Goal: Task Accomplishment & Management: Manage account settings

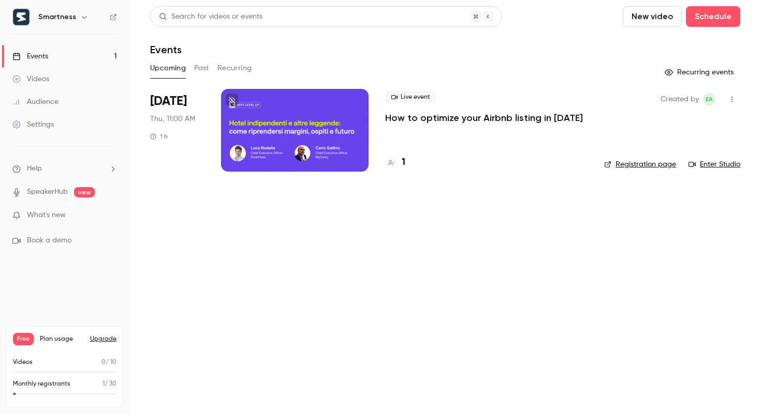
click at [81, 17] on icon "button" at bounding box center [84, 17] width 8 height 8
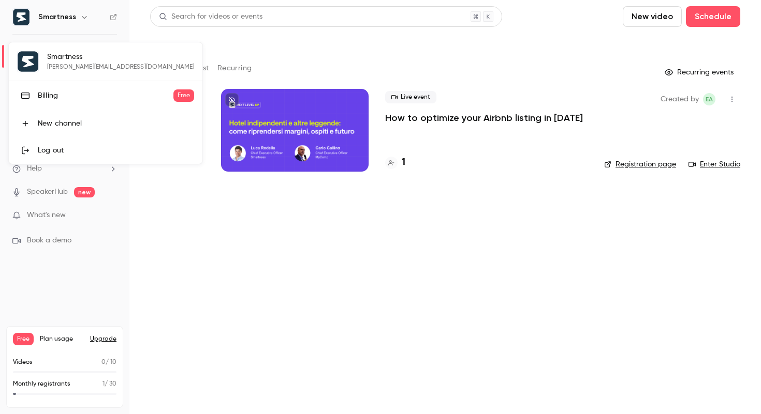
click at [289, 123] on div at bounding box center [380, 207] width 761 height 414
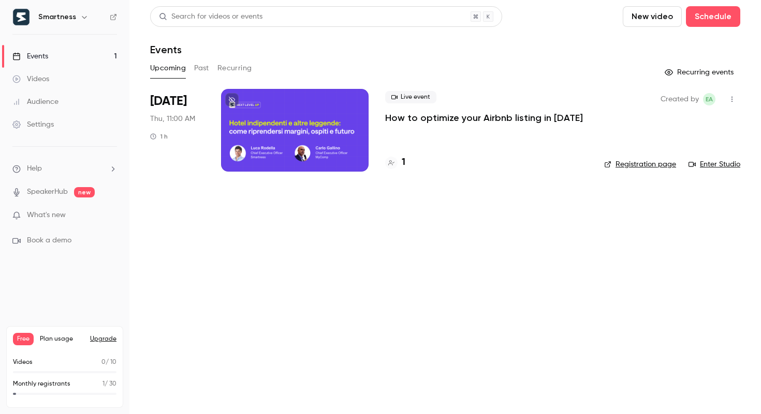
click at [333, 123] on div at bounding box center [294, 130] width 147 height 83
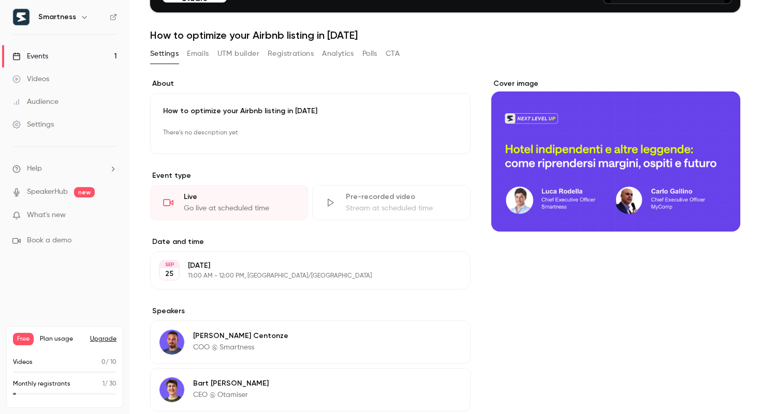
scroll to position [124, 0]
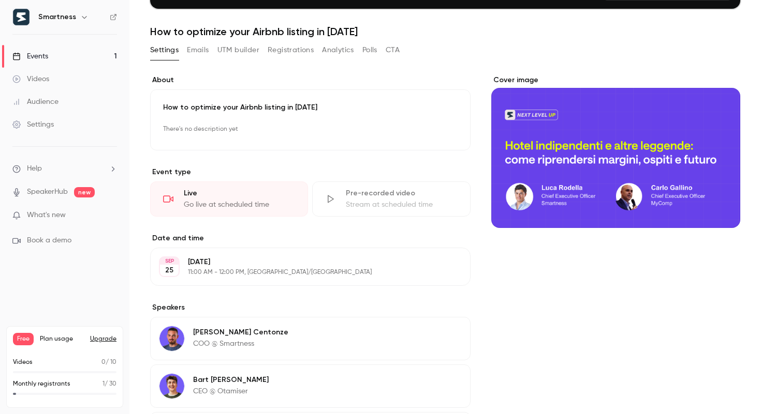
click at [301, 54] on button "Registrations" at bounding box center [291, 50] width 46 height 17
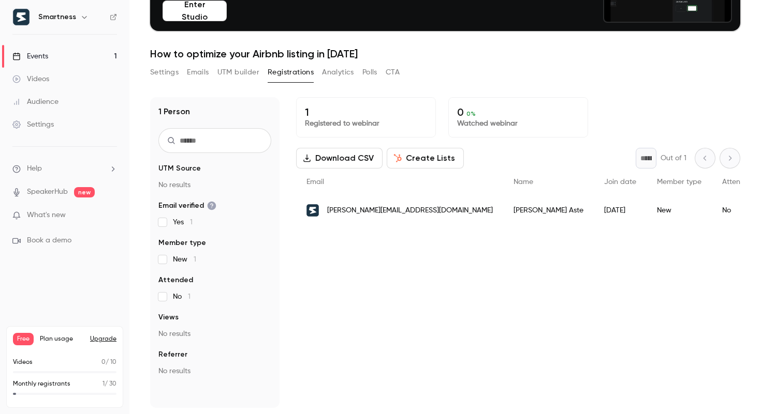
click at [168, 70] on button "Settings" at bounding box center [164, 72] width 28 height 17
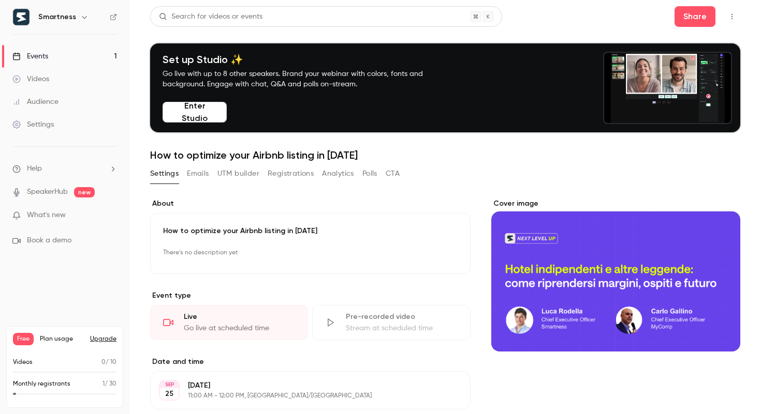
click at [387, 174] on button "CTA" at bounding box center [392, 174] width 14 height 17
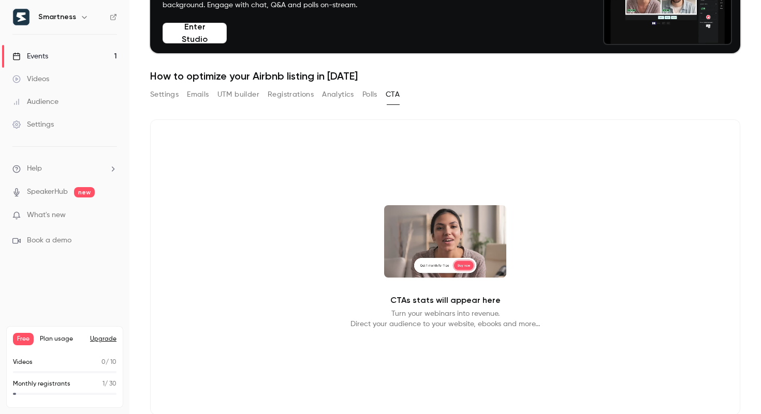
scroll to position [80, 0]
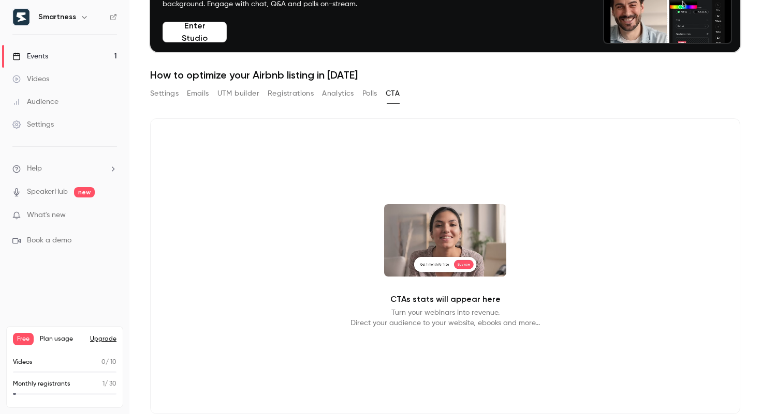
click at [412, 308] on p "Turn your webinars into revenue. Direct your audience to your website, ebooks a…" at bounding box center [444, 318] width 189 height 21
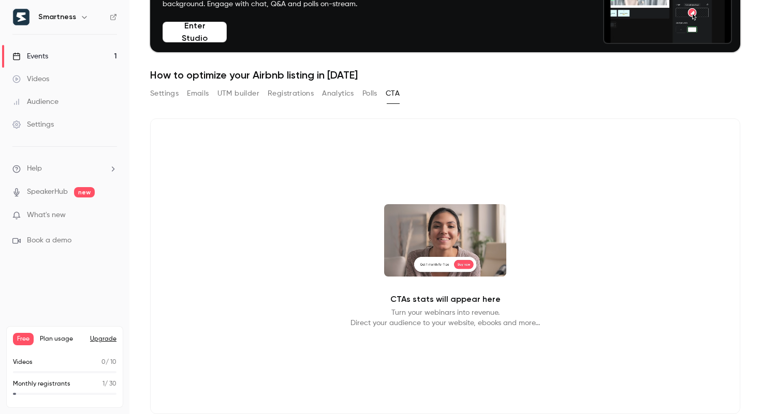
click at [370, 95] on button "Polls" at bounding box center [369, 93] width 15 height 17
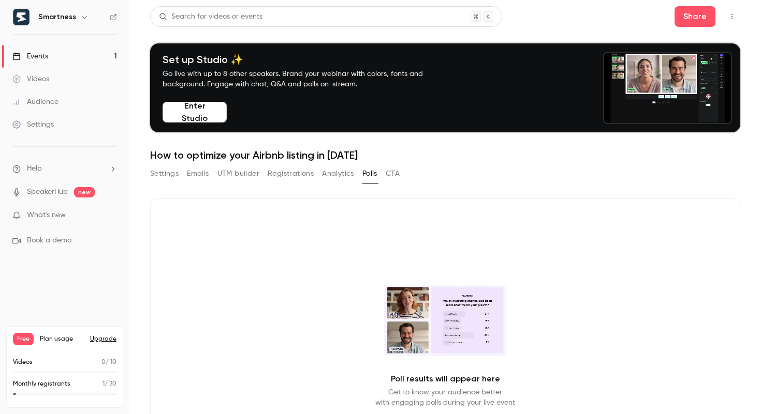
click at [293, 170] on button "Registrations" at bounding box center [291, 174] width 46 height 17
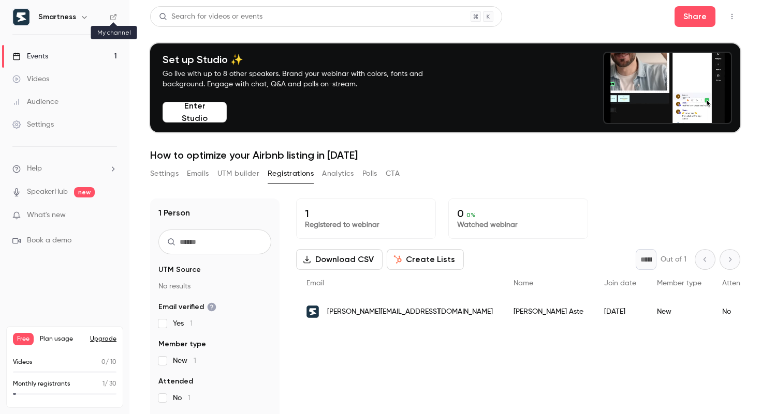
click at [115, 16] on icon at bounding box center [113, 16] width 7 height 7
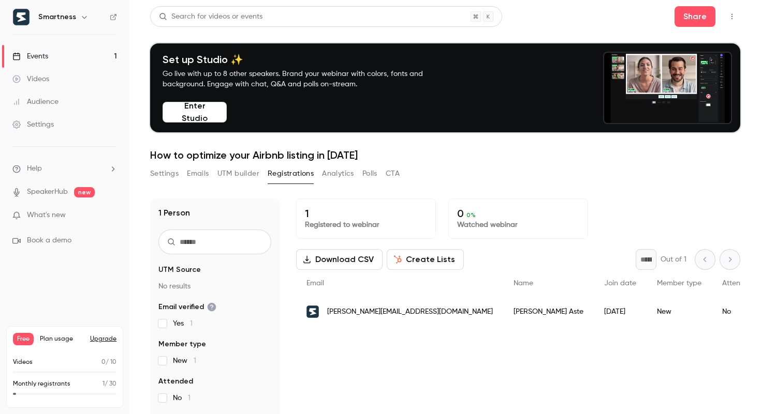
click at [75, 19] on div "Smartness" at bounding box center [69, 17] width 63 height 12
click at [84, 18] on icon "button" at bounding box center [84, 17] width 8 height 8
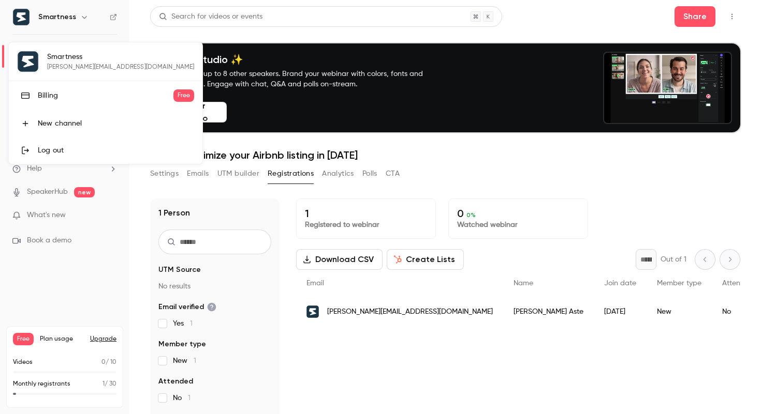
click at [113, 122] on div "New channel" at bounding box center [116, 123] width 156 height 10
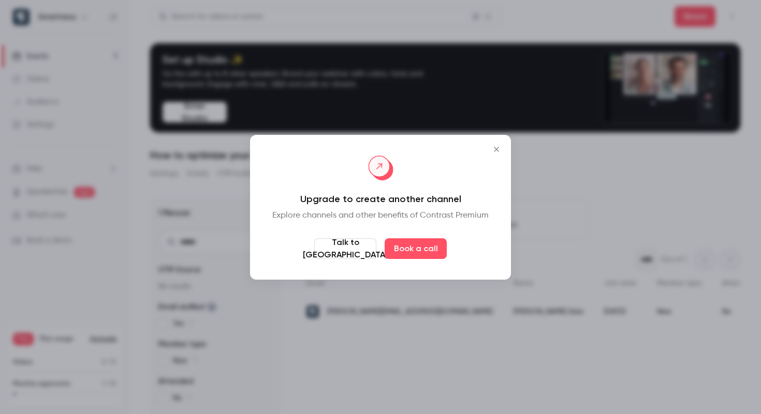
click at [494, 153] on icon "Close" at bounding box center [496, 149] width 12 height 8
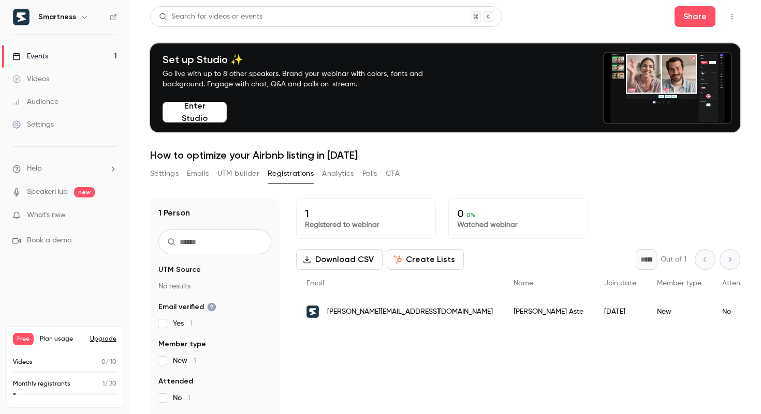
click at [36, 129] on div "Settings" at bounding box center [32, 125] width 41 height 10
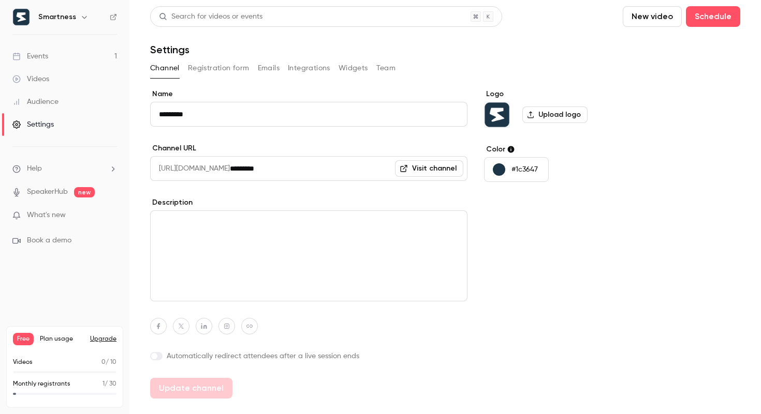
click at [52, 51] on link "Events 1" at bounding box center [64, 56] width 129 height 23
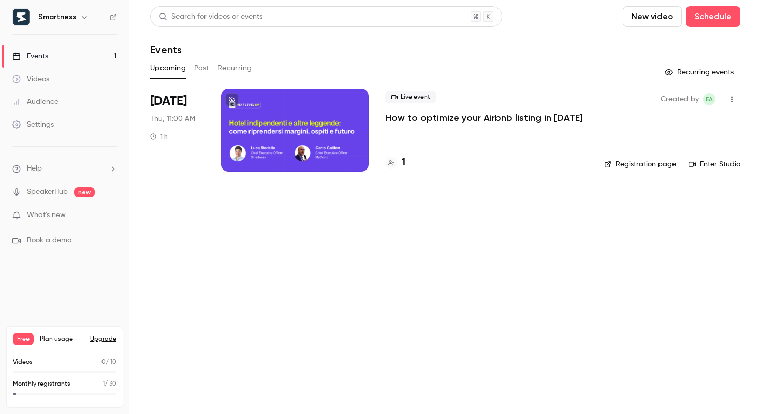
click at [734, 101] on icon "button" at bounding box center [731, 99] width 8 height 7
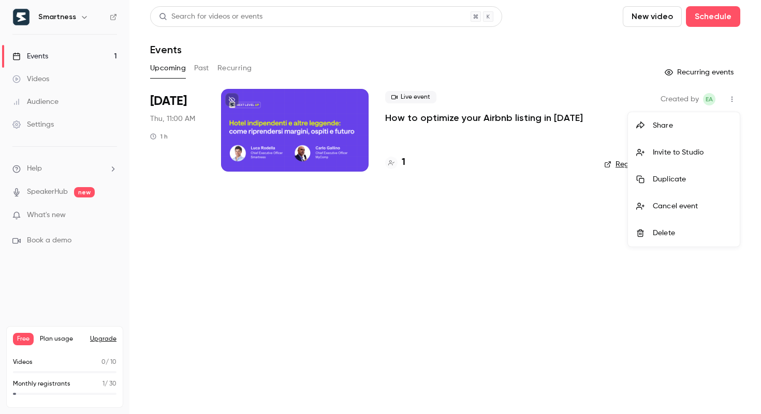
click at [678, 135] on li "Share" at bounding box center [684, 125] width 112 height 27
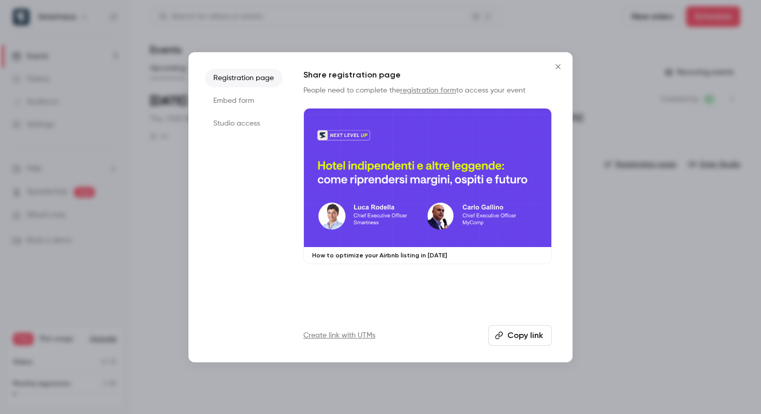
click at [251, 106] on li "Embed form" at bounding box center [244, 101] width 78 height 19
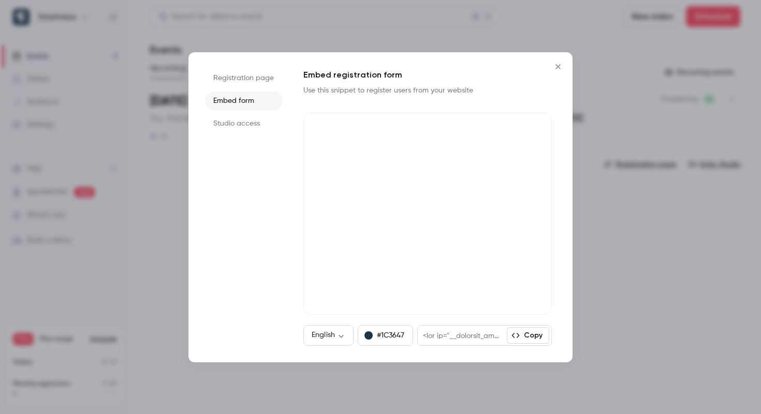
click at [251, 126] on li "Studio access" at bounding box center [244, 123] width 78 height 19
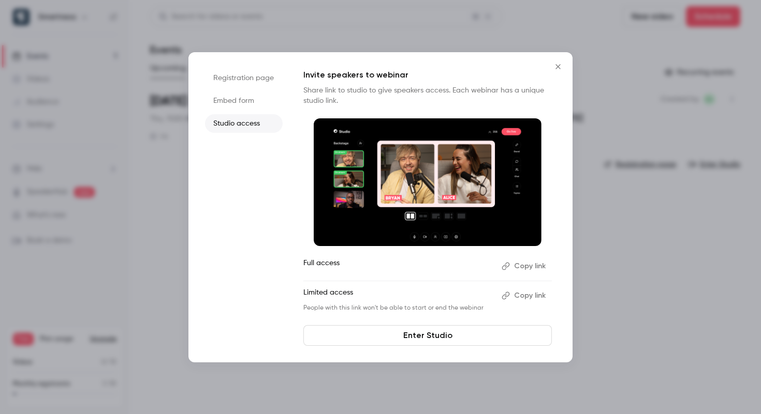
click at [562, 71] on button "Close" at bounding box center [557, 66] width 21 height 21
